Goal: Find specific page/section: Find specific page/section

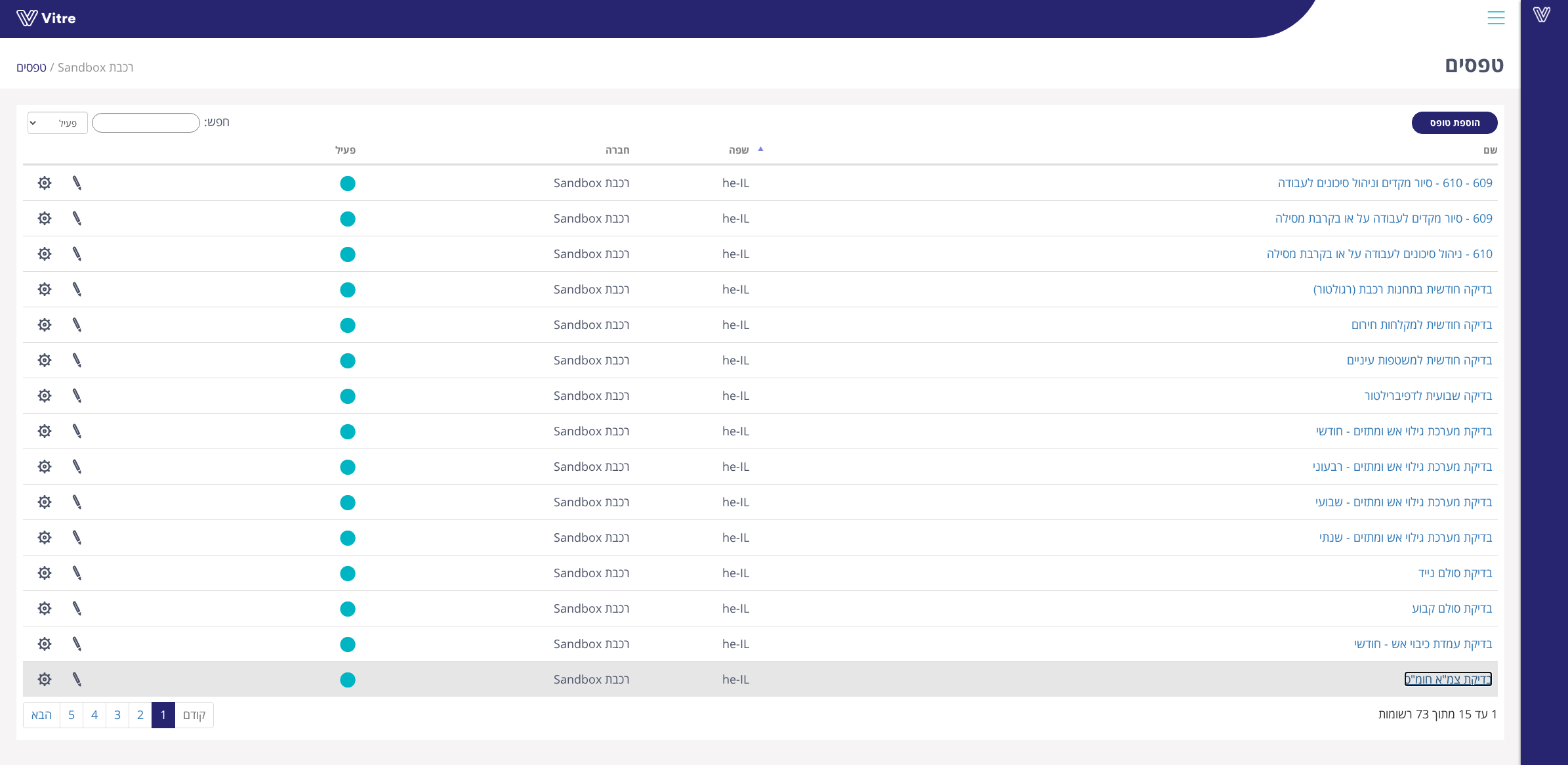
click at [1435, 687] on link "בדיקת צמ"א חומ"ס" at bounding box center [1448, 679] width 88 height 16
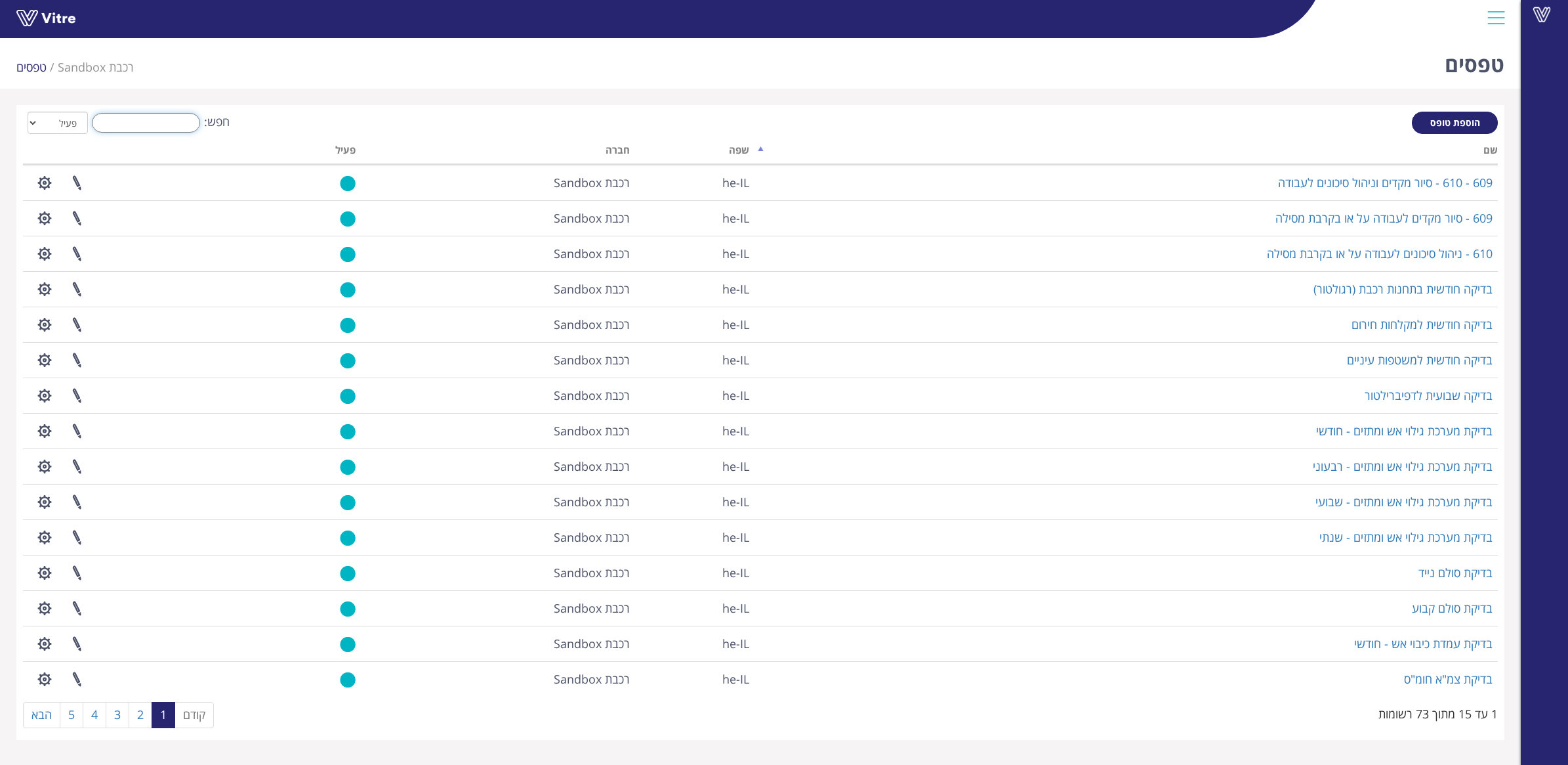
click at [153, 116] on input "חפש:" at bounding box center [146, 123] width 108 height 20
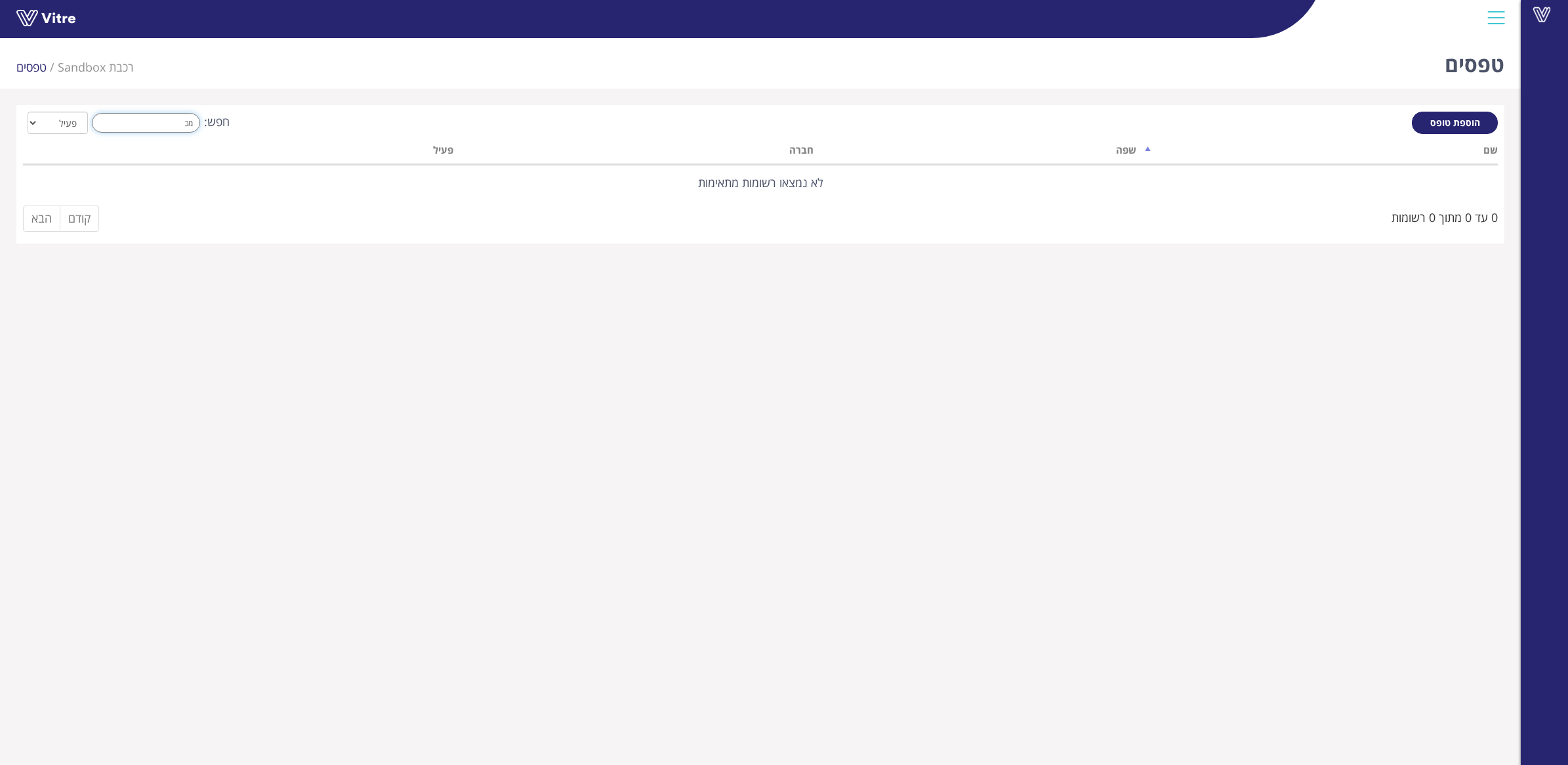
type input "מ"
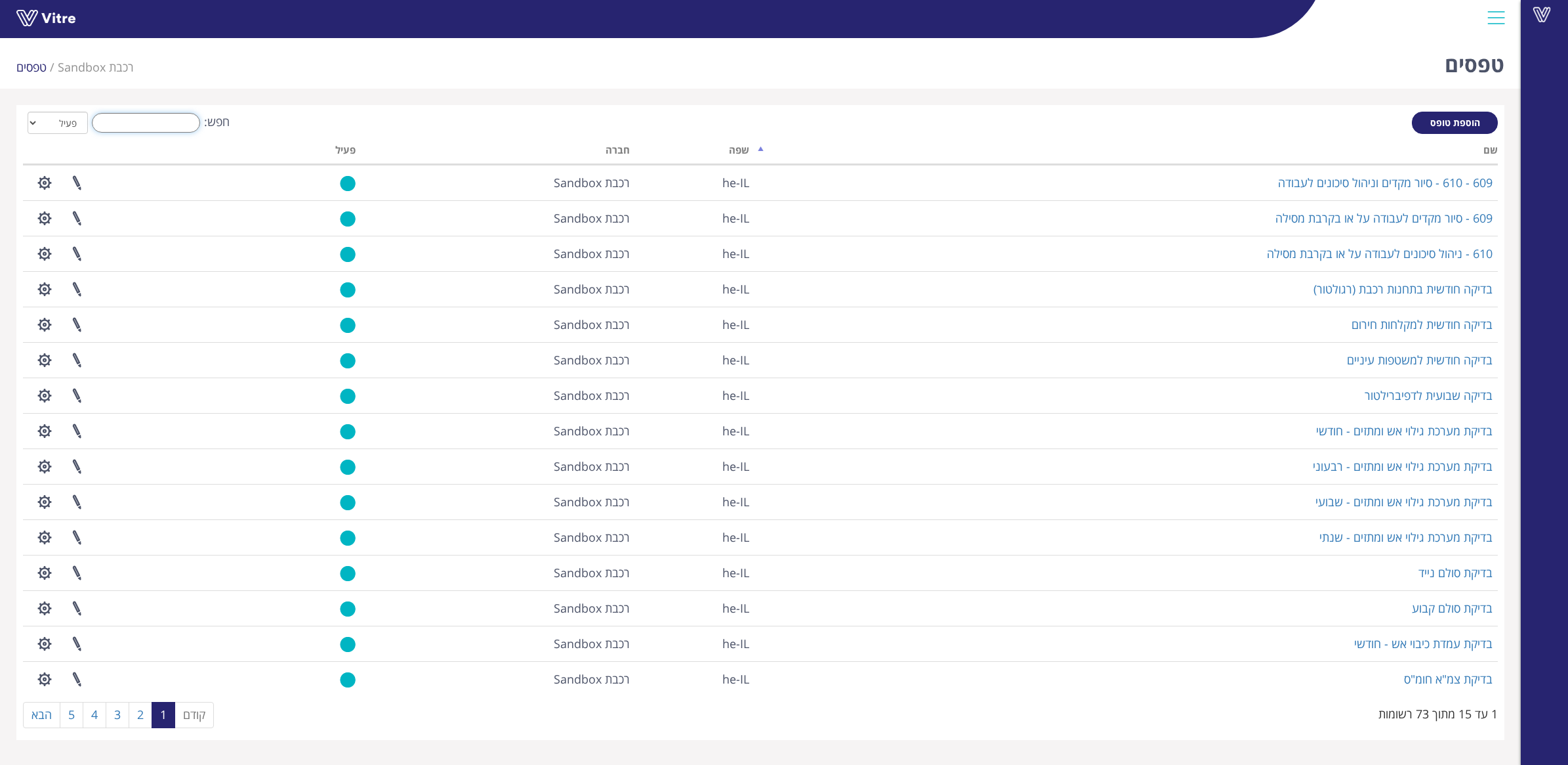
click at [147, 123] on input "חפש:" at bounding box center [146, 123] width 108 height 20
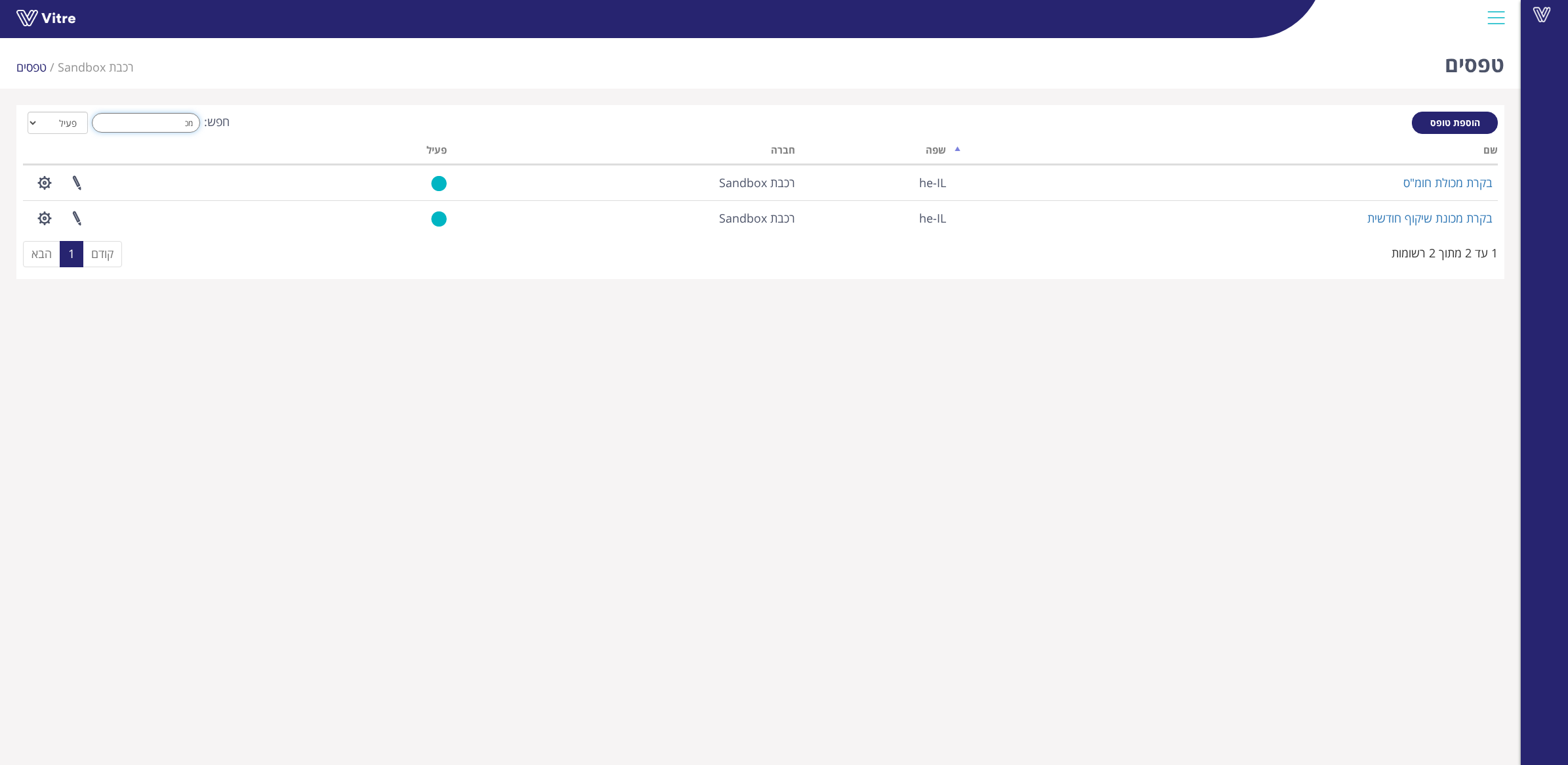
type input "מ"
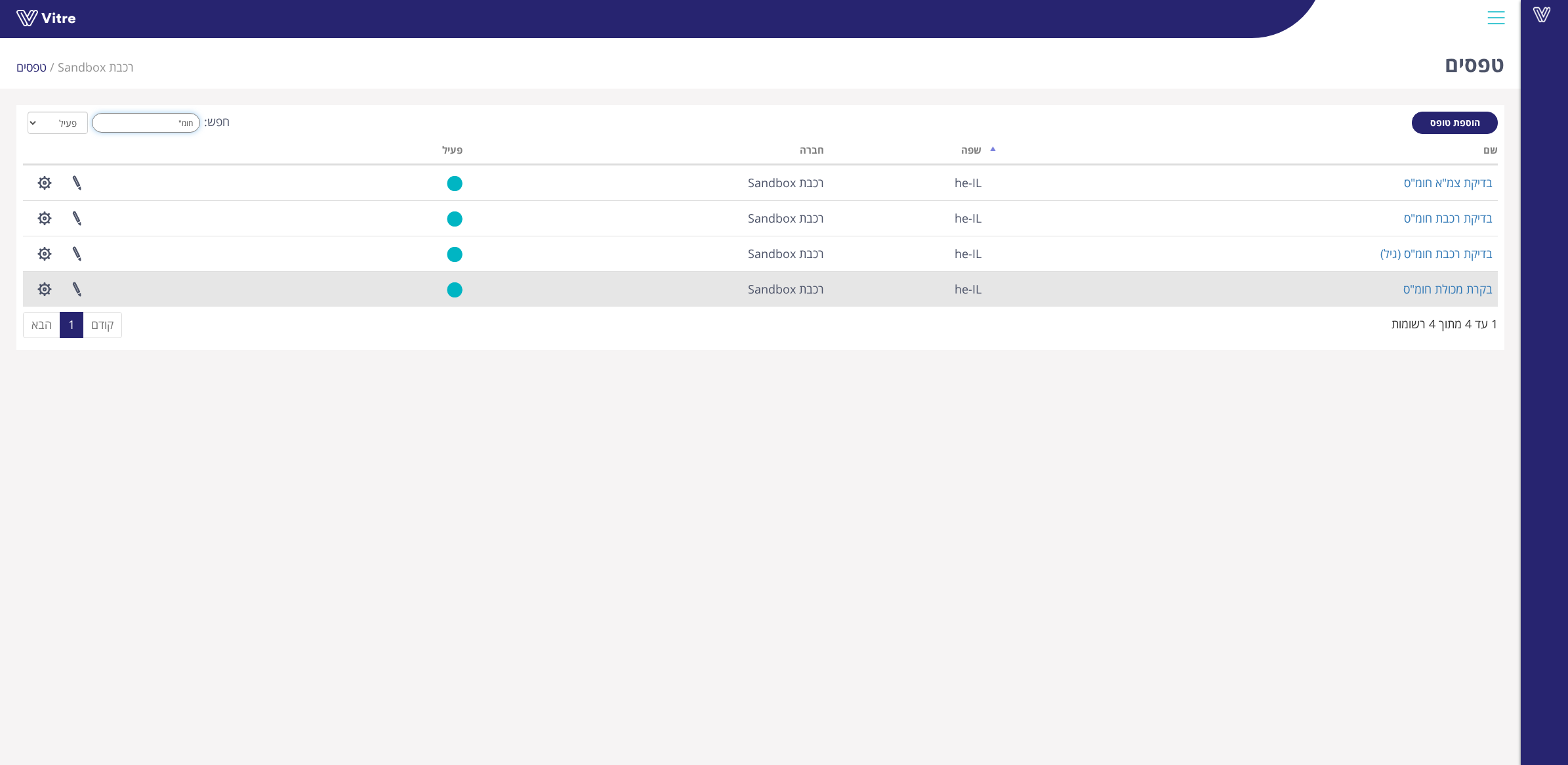
type input "חומ""
click at [1069, 296] on td "בקרת מכולת חומ"ס" at bounding box center [1242, 289] width 511 height 36
click at [1431, 290] on link "בקרת מכולת חומ"ס" at bounding box center [1448, 288] width 89 height 16
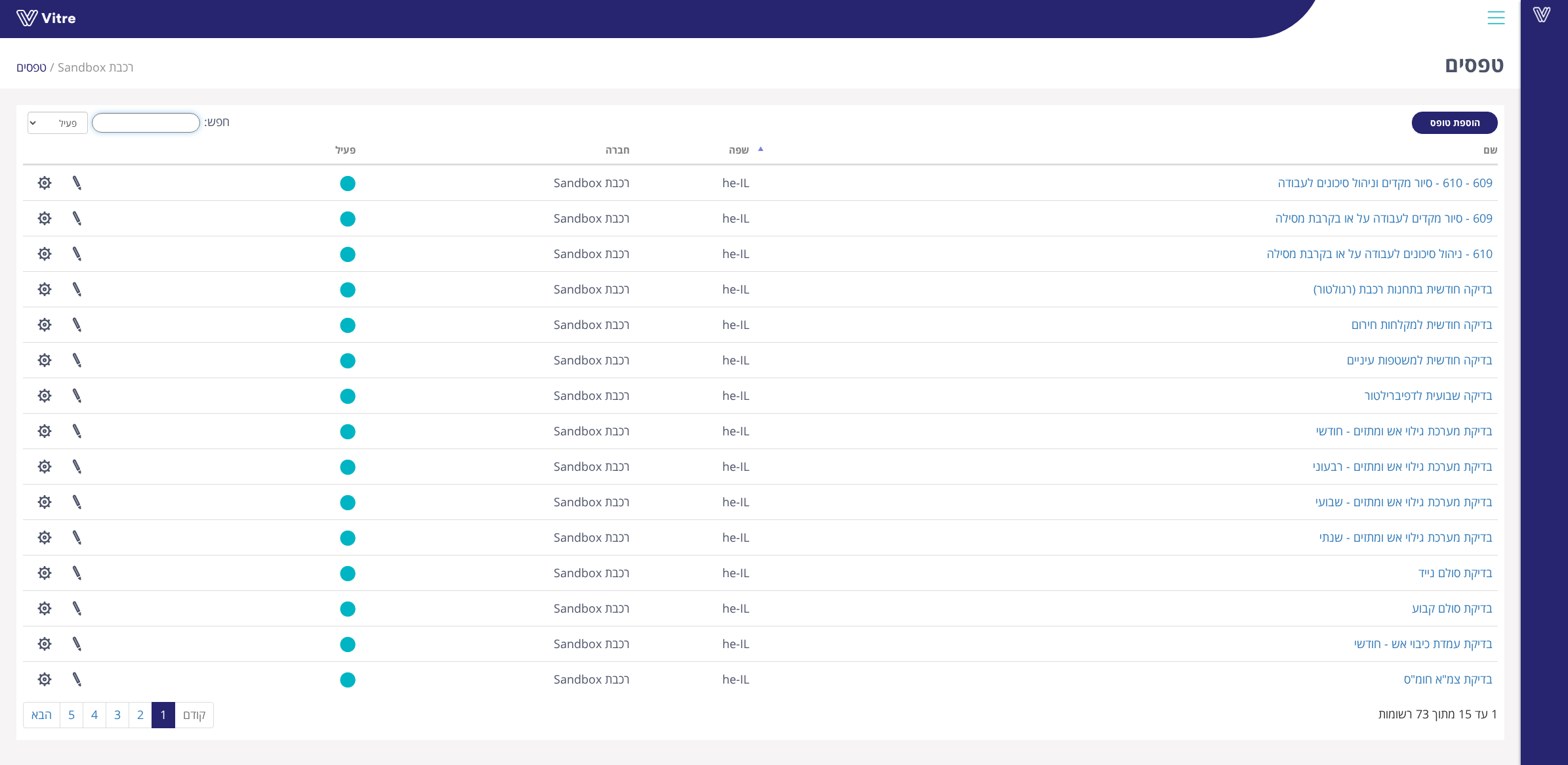
click at [136, 127] on input "חפש:" at bounding box center [146, 123] width 108 height 20
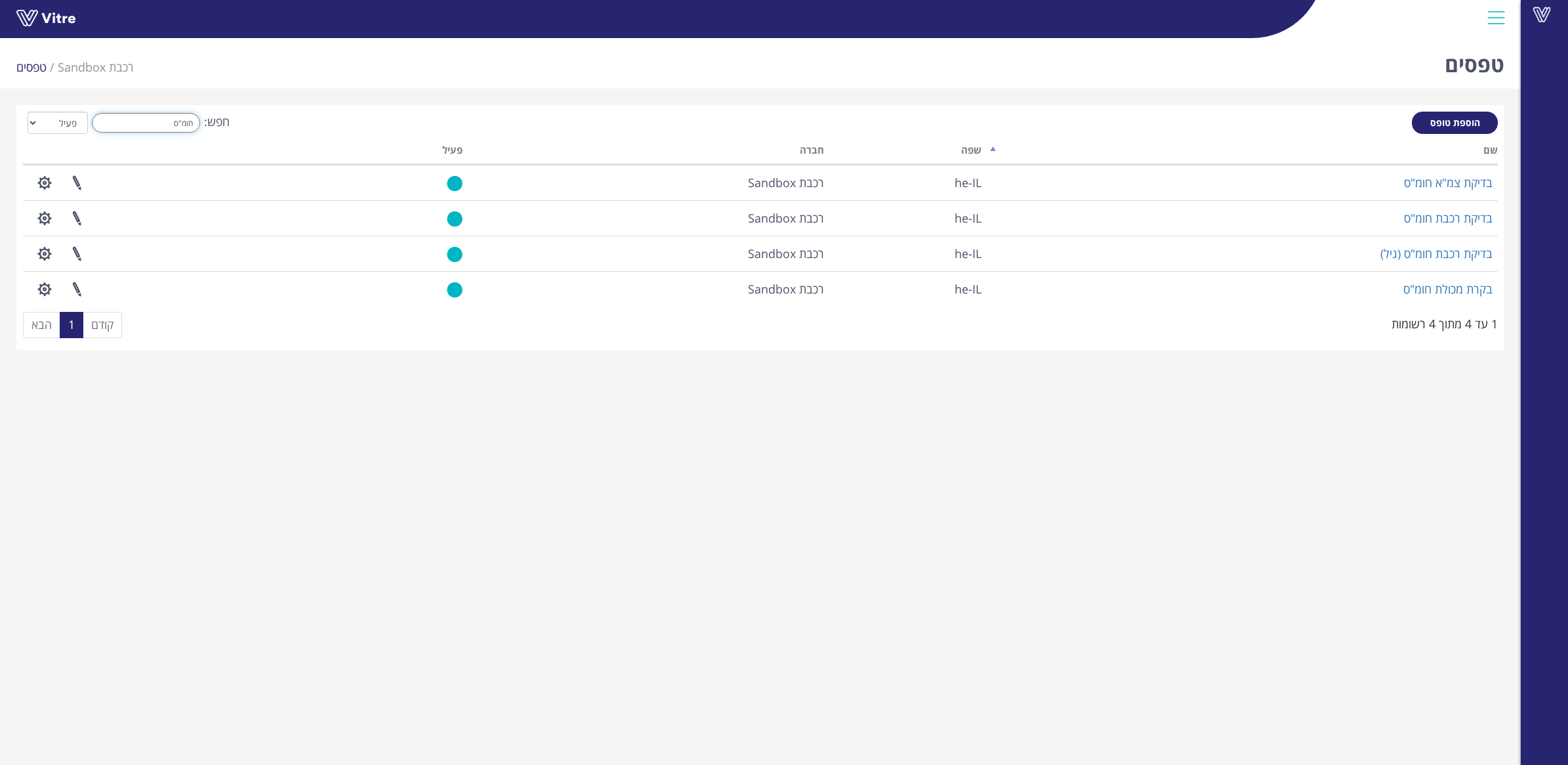
click at [173, 119] on input "חומ"ס" at bounding box center [146, 123] width 108 height 20
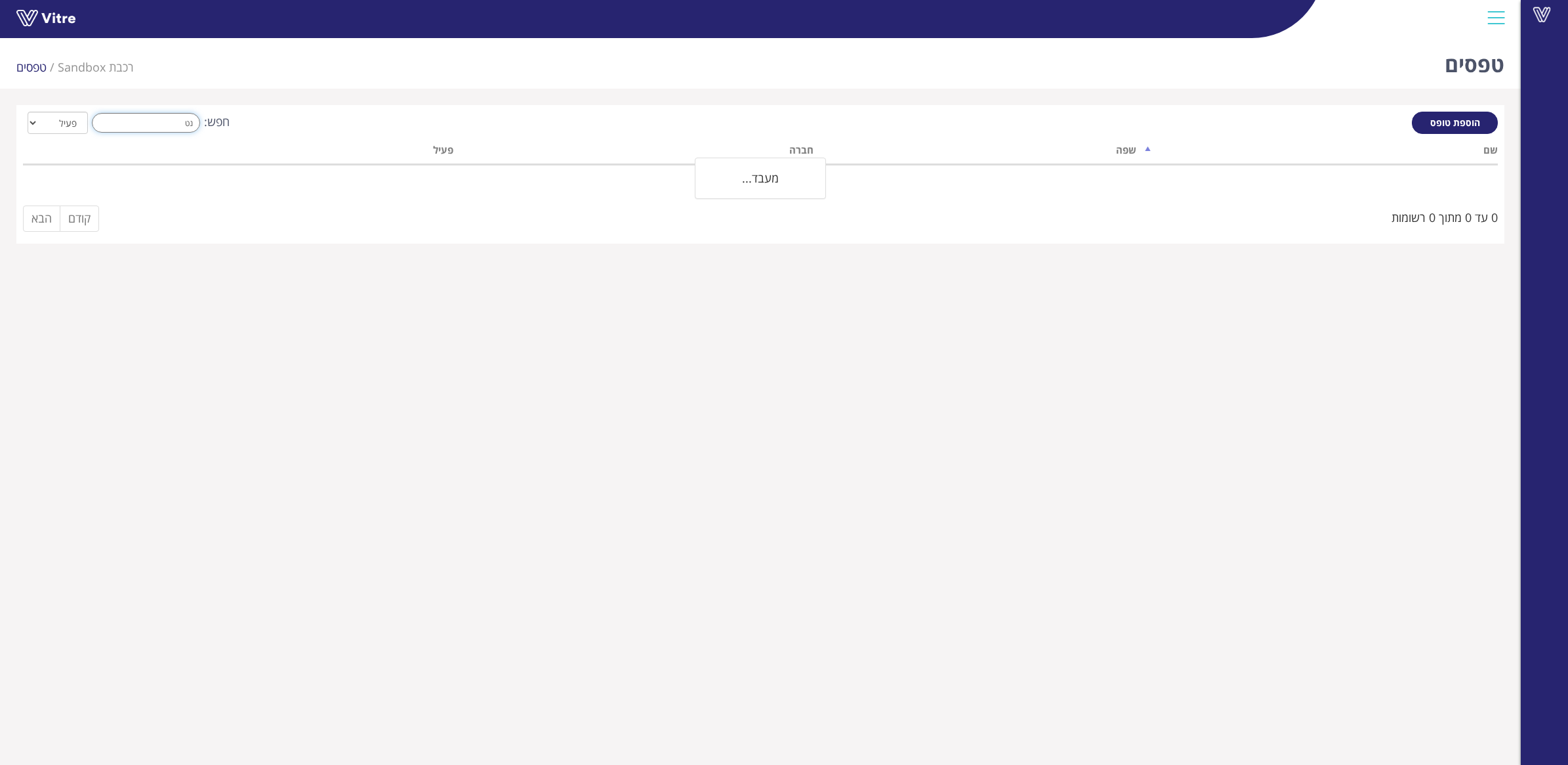
type input "נ"
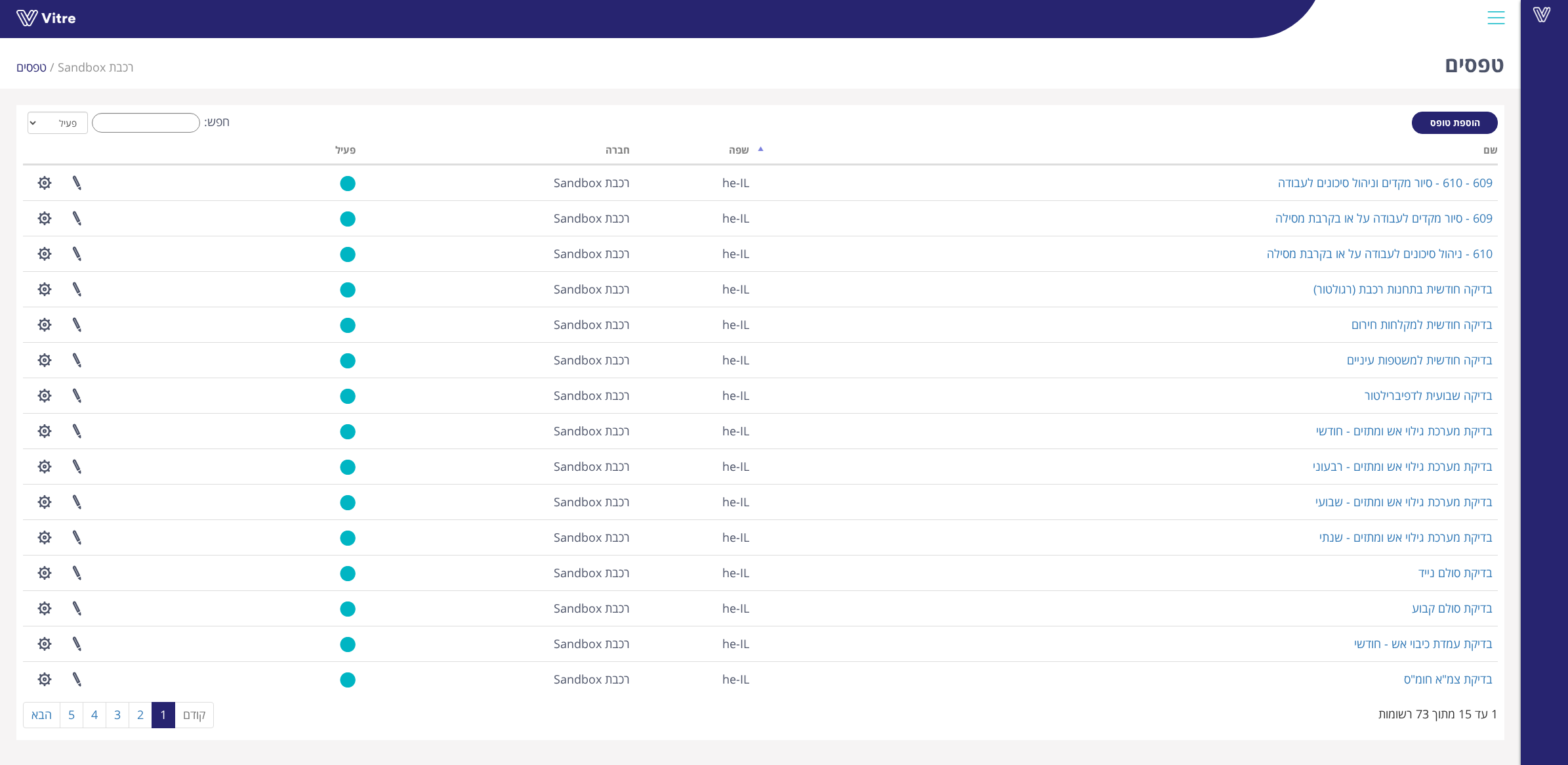
click at [514, 414] on td "רכבת Sandbox" at bounding box center [498, 431] width 274 height 36
click at [123, 118] on input "חפש:" at bounding box center [146, 123] width 108 height 20
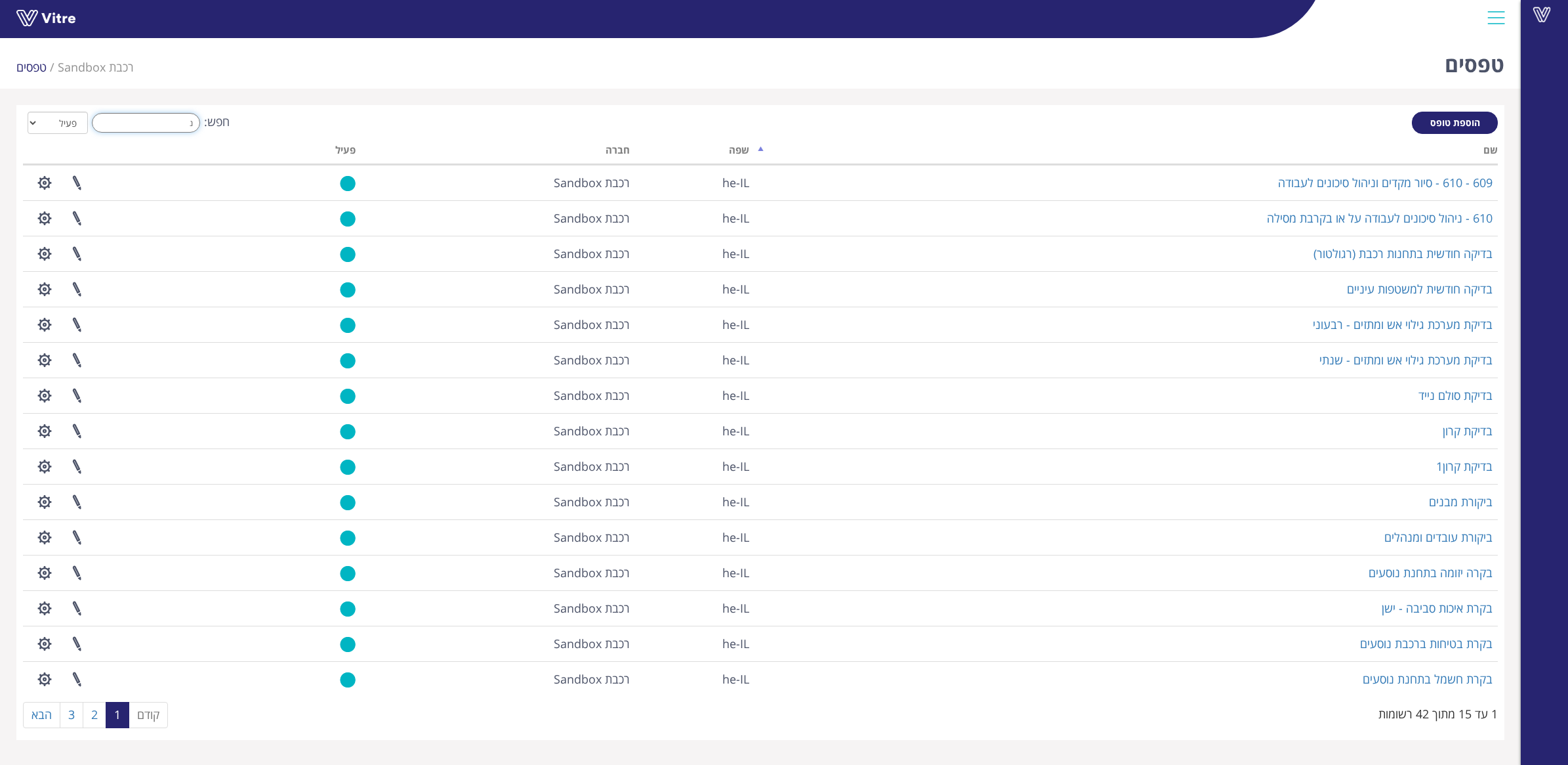
type input "נ"
